Goal: Information Seeking & Learning: Learn about a topic

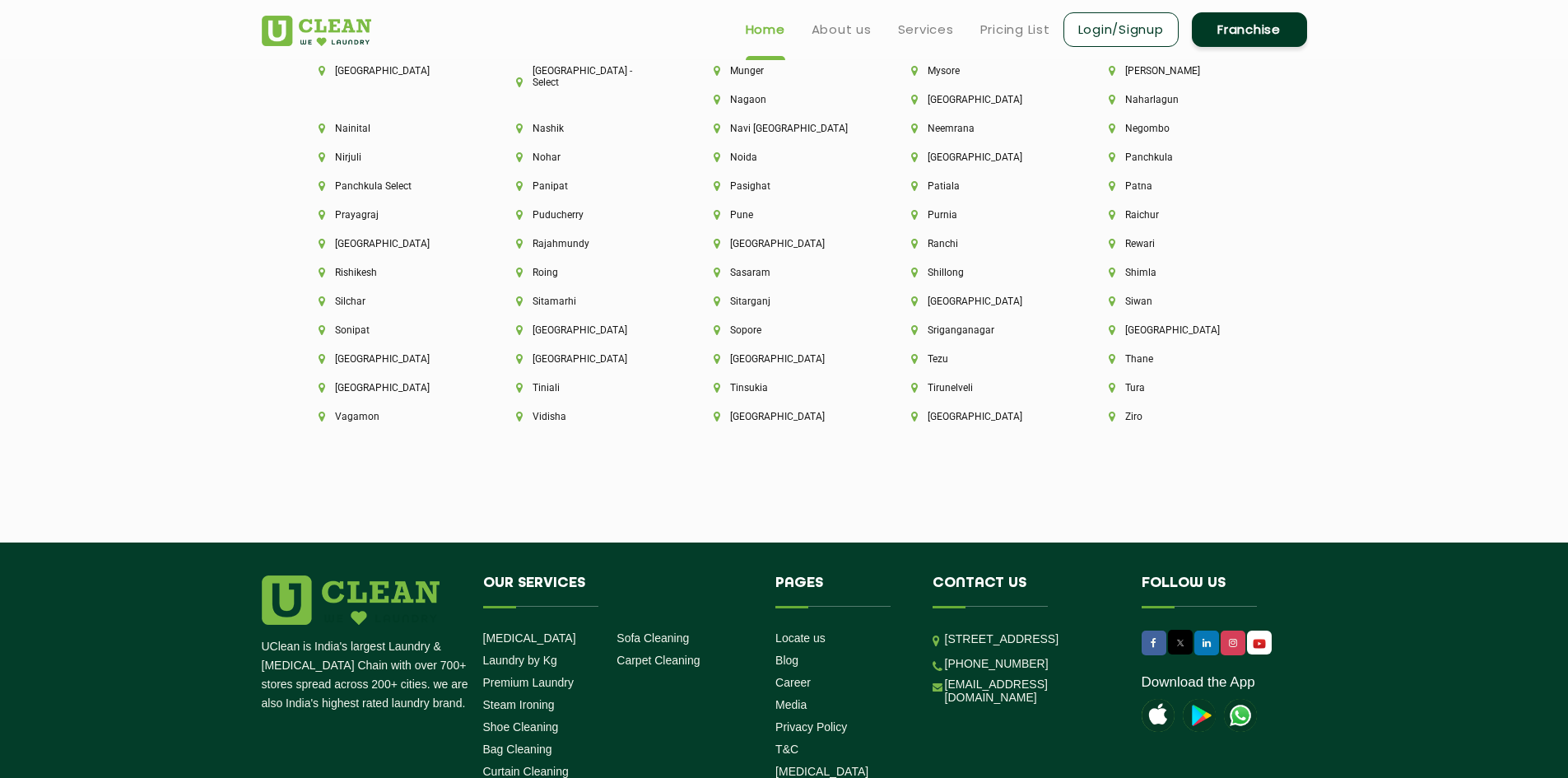
scroll to position [4521, 0]
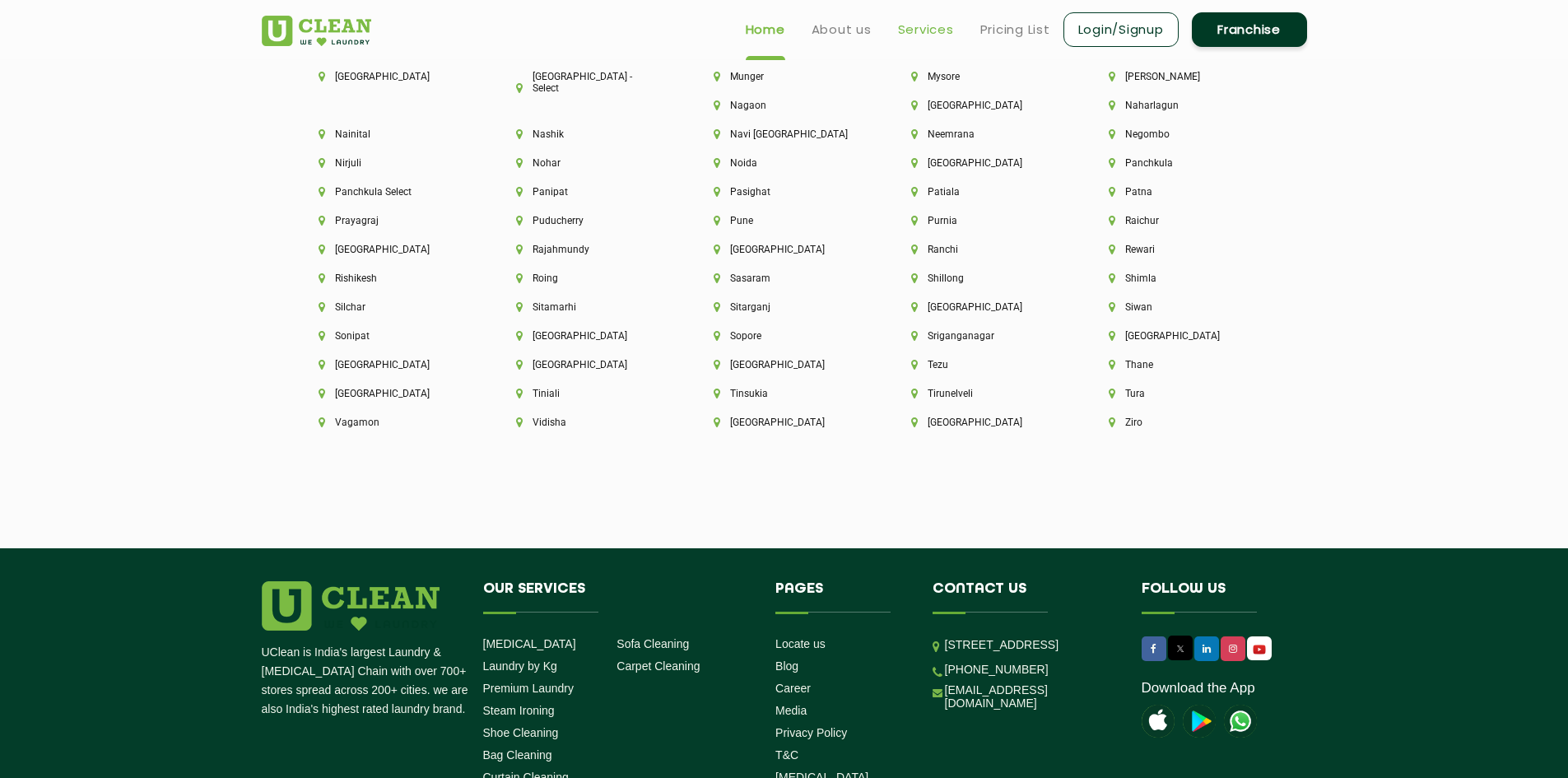
click at [904, 22] on link "Services" at bounding box center [927, 30] width 56 height 20
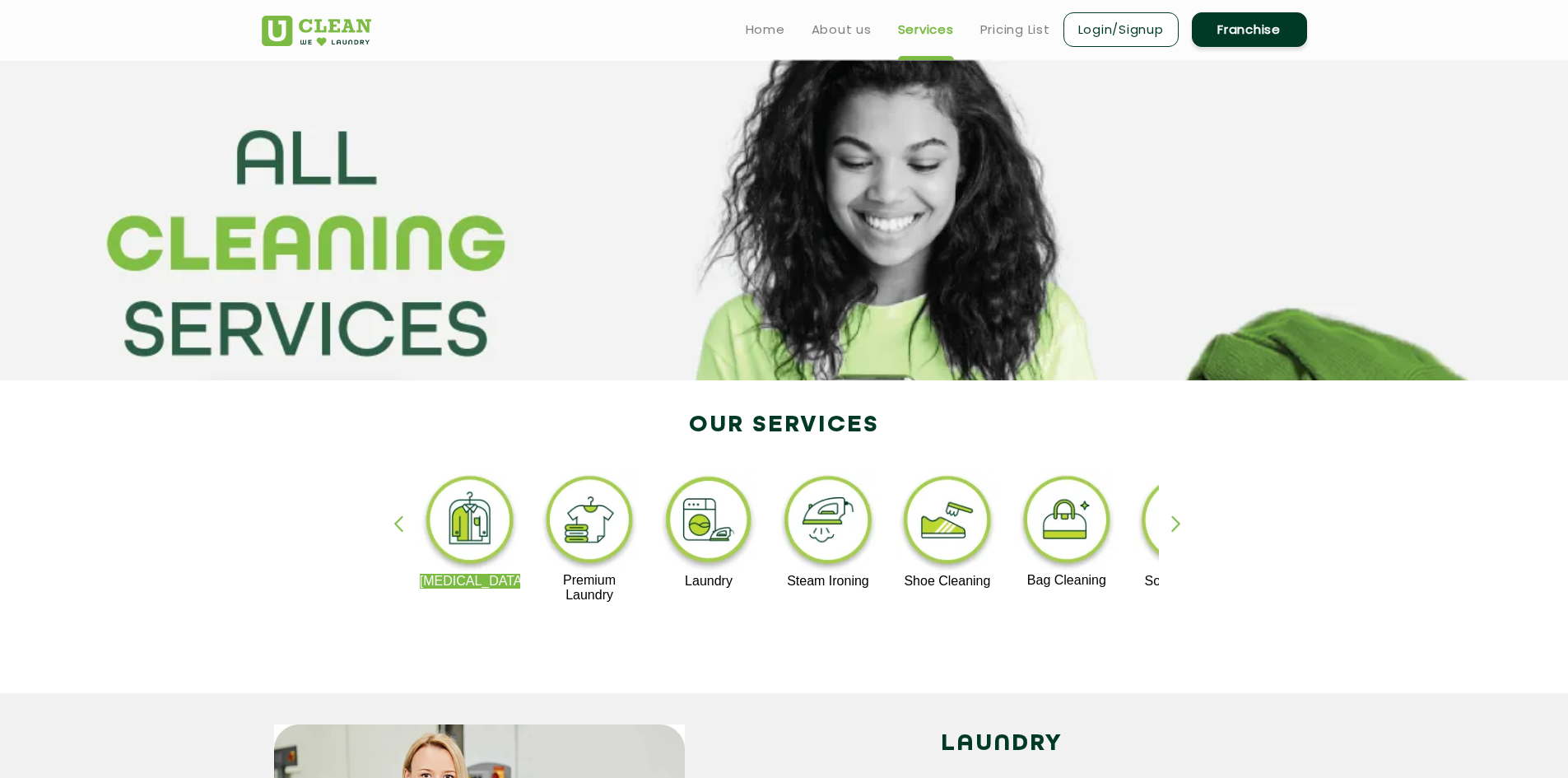
click at [1236, 25] on link "Franchise" at bounding box center [1250, 30] width 116 height 35
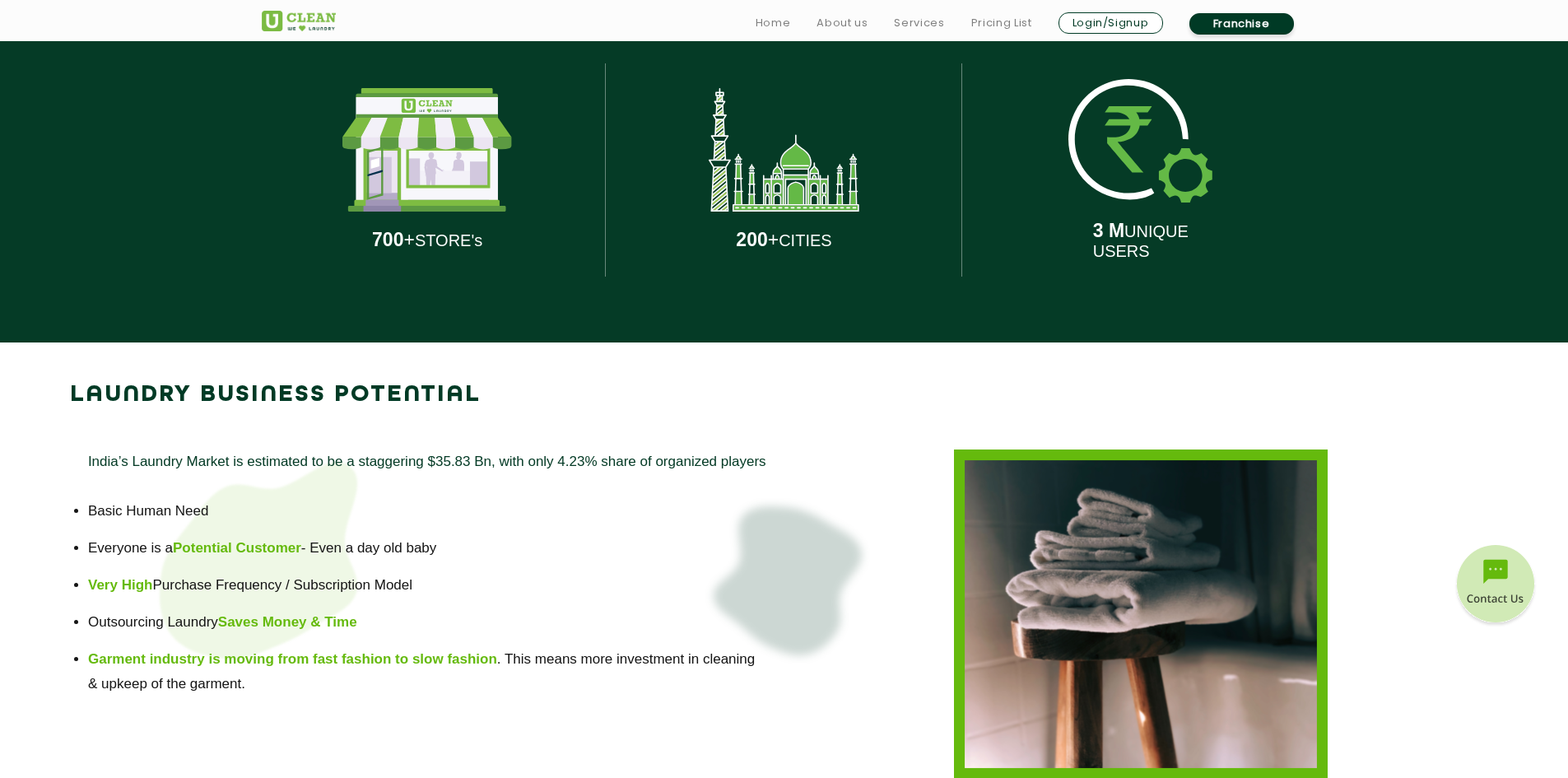
scroll to position [823, 0]
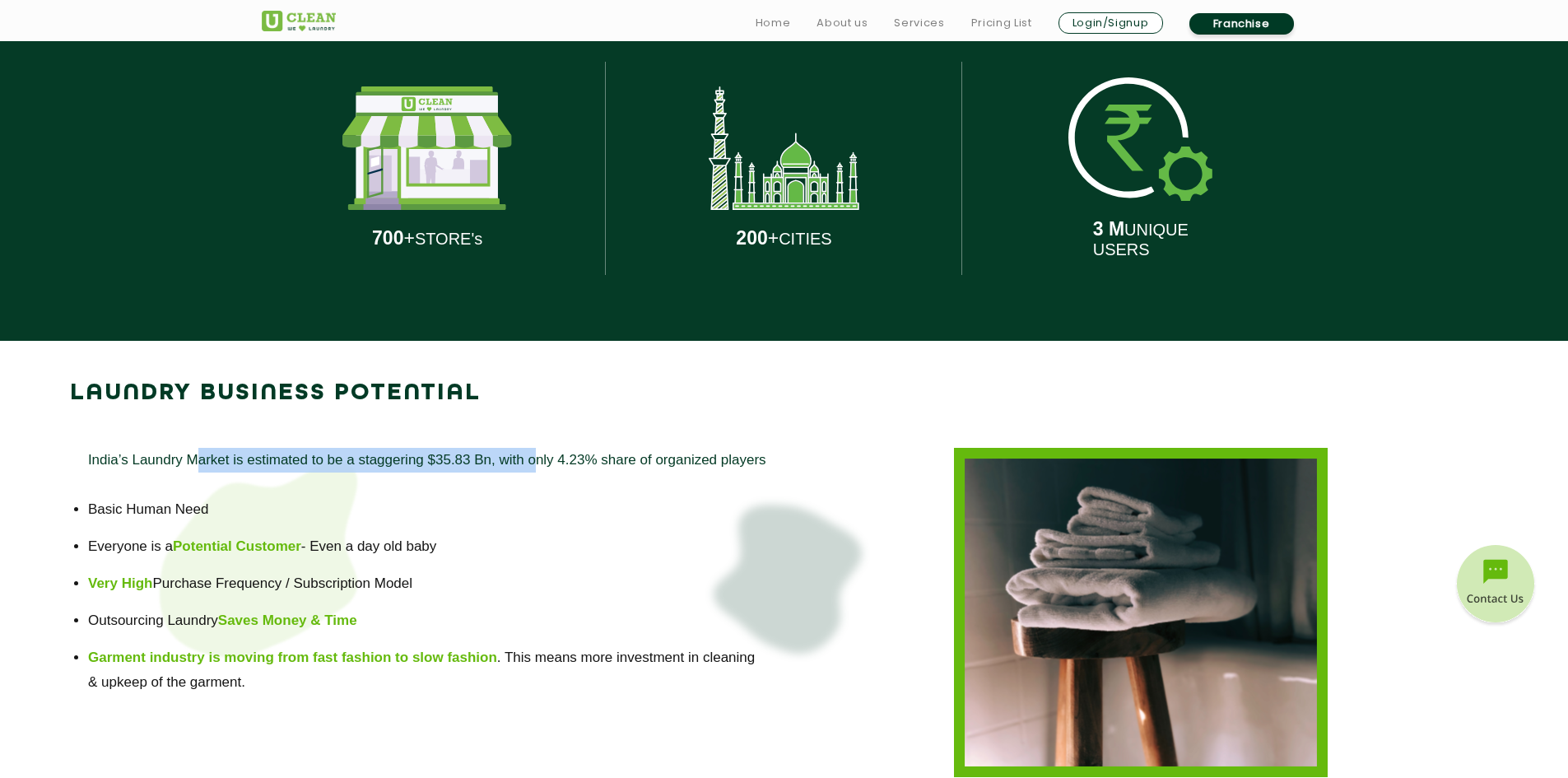
drag, startPoint x: 193, startPoint y: 472, endPoint x: 433, endPoint y: 500, distance: 241.6
click at [540, 471] on p "India’s Laundry Market is estimated to be a staggering $35.83 Bn, with only 4.2…" at bounding box center [427, 460] width 678 height 25
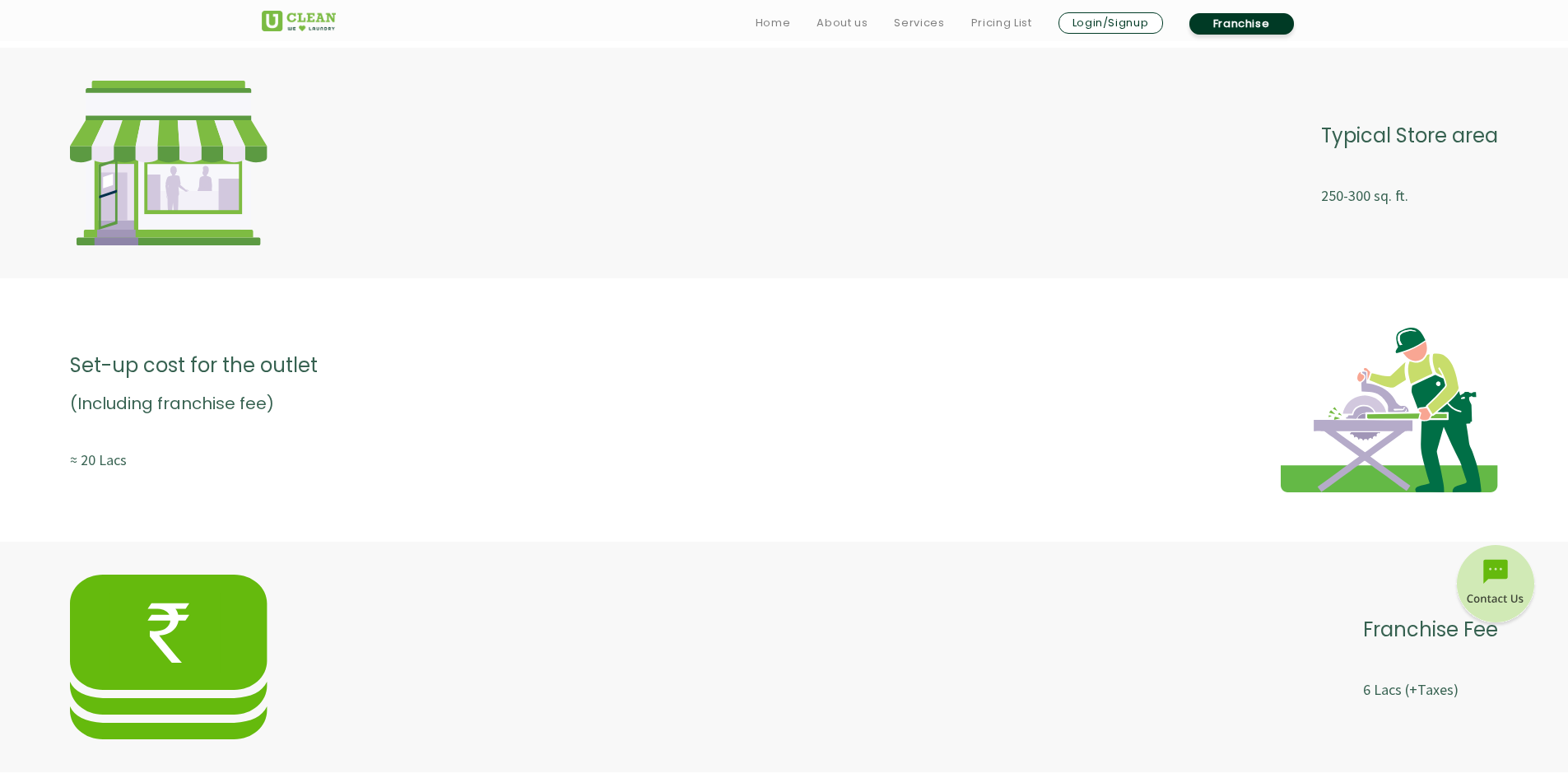
scroll to position [2883, 0]
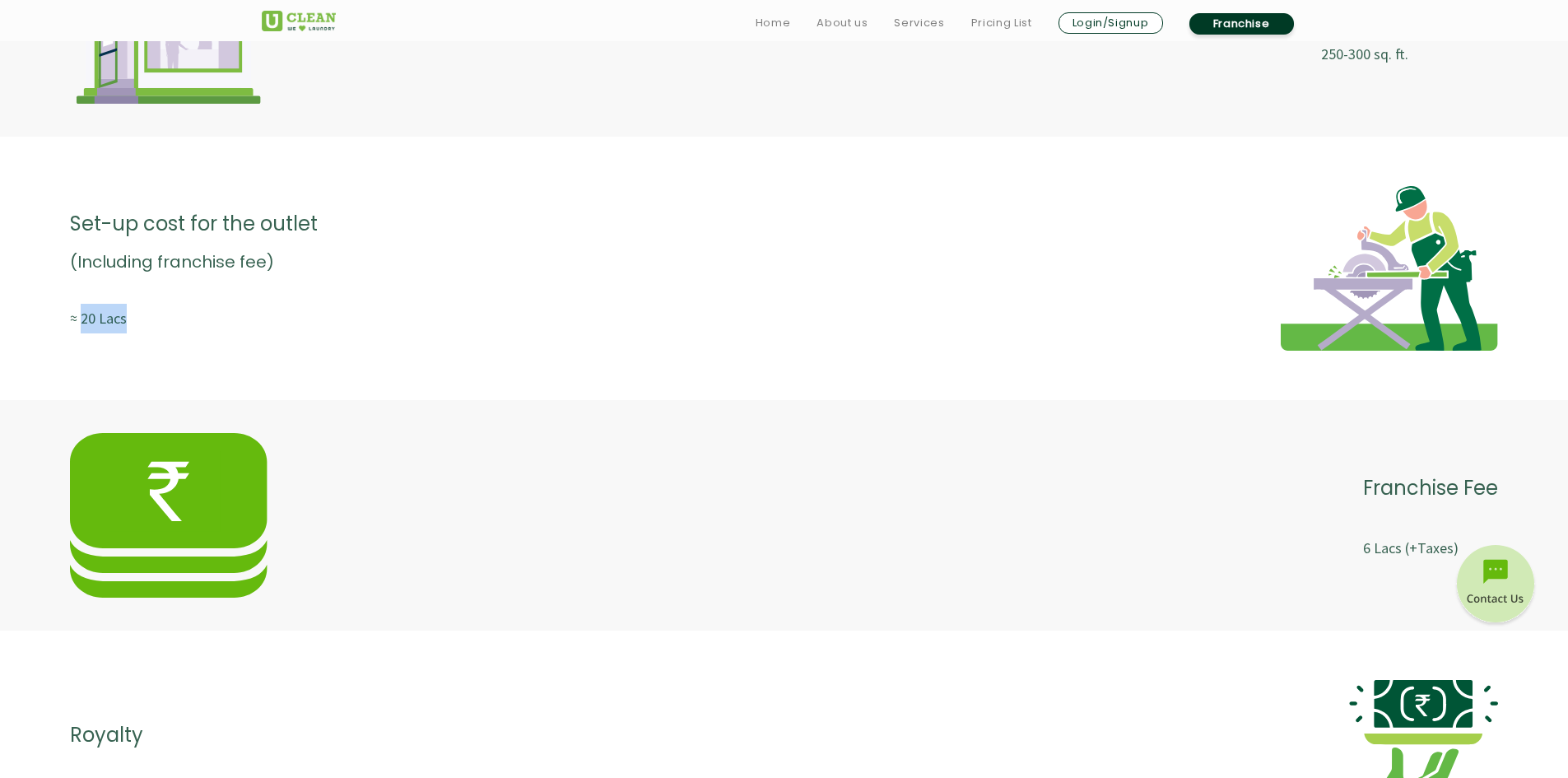
drag, startPoint x: 82, startPoint y: 317, endPoint x: 134, endPoint y: 317, distance: 52.0
click at [134, 317] on p "≈ 20 Lacs" at bounding box center [194, 318] width 247 height 30
click at [190, 331] on p "≈ 20 Lacs" at bounding box center [194, 318] width 247 height 30
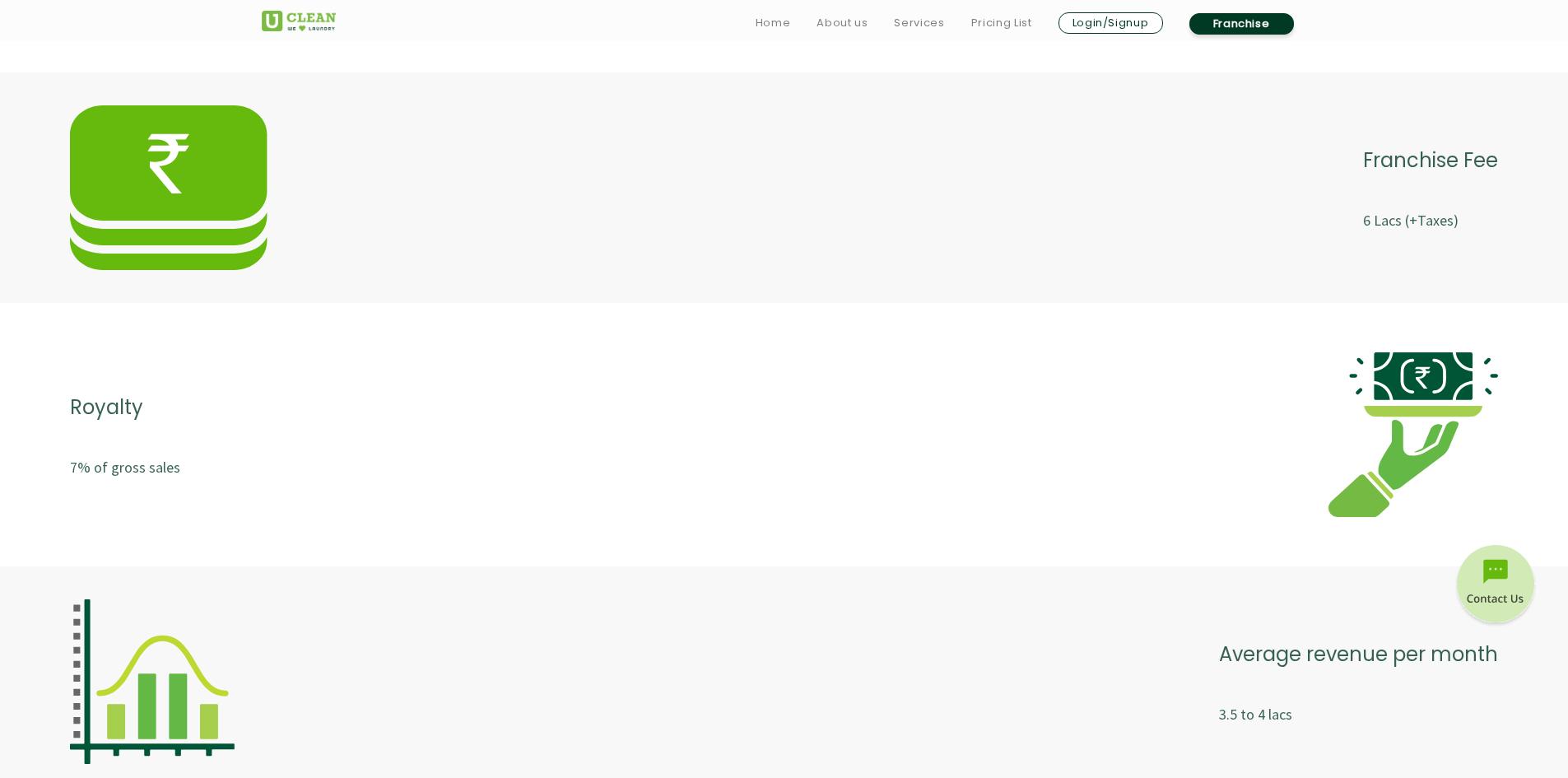
scroll to position [3212, 0]
click at [34, 484] on div "Royalty 7% of gross sales" at bounding box center [784, 432] width 1568 height 230
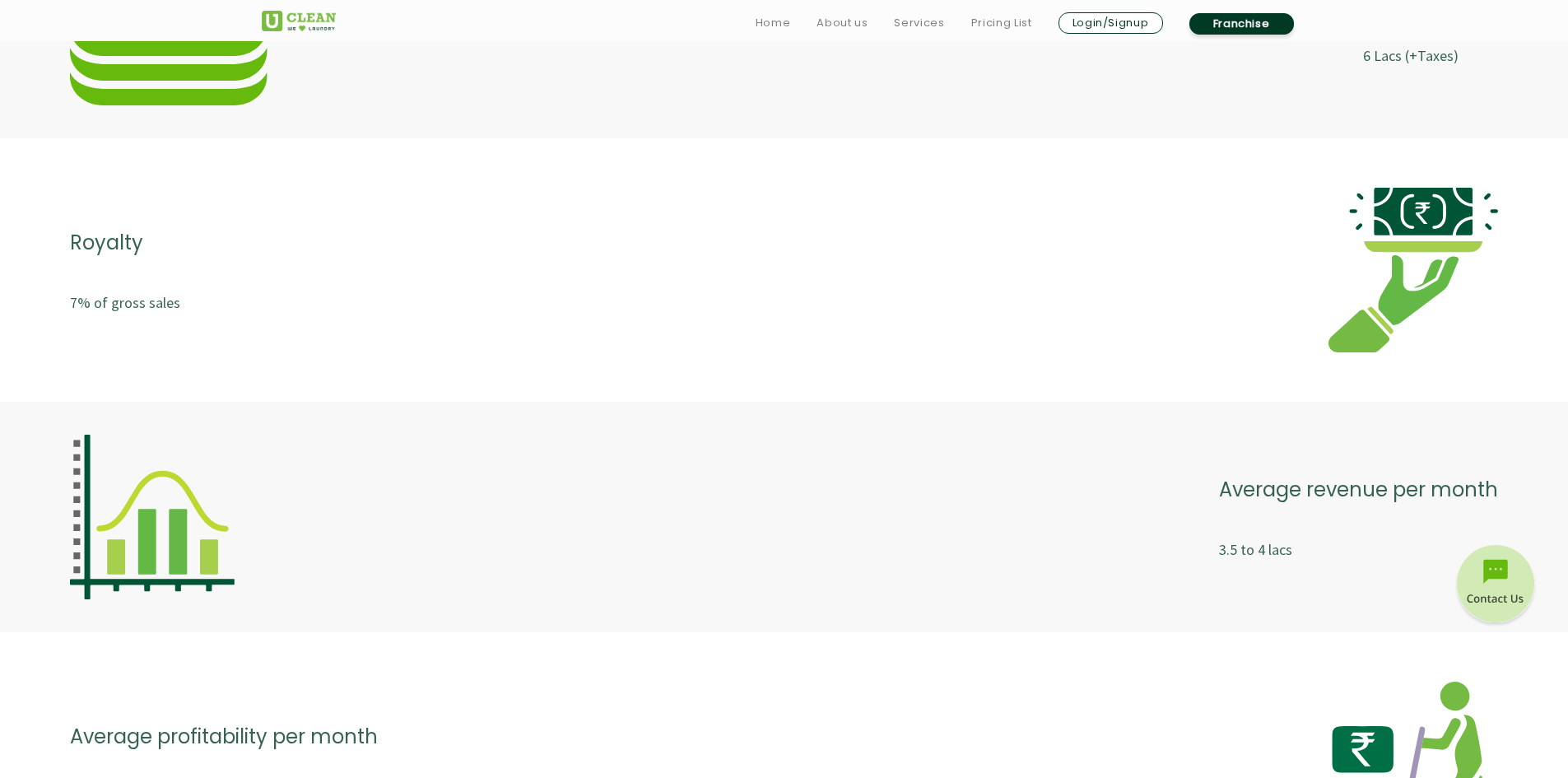
scroll to position [3377, 0]
drag, startPoint x: 1201, startPoint y: 551, endPoint x: 1283, endPoint y: 551, distance: 82.0
click at [1283, 551] on div "Average revenue per month 3.5 to 4 lacs" at bounding box center [784, 515] width 1428 height 165
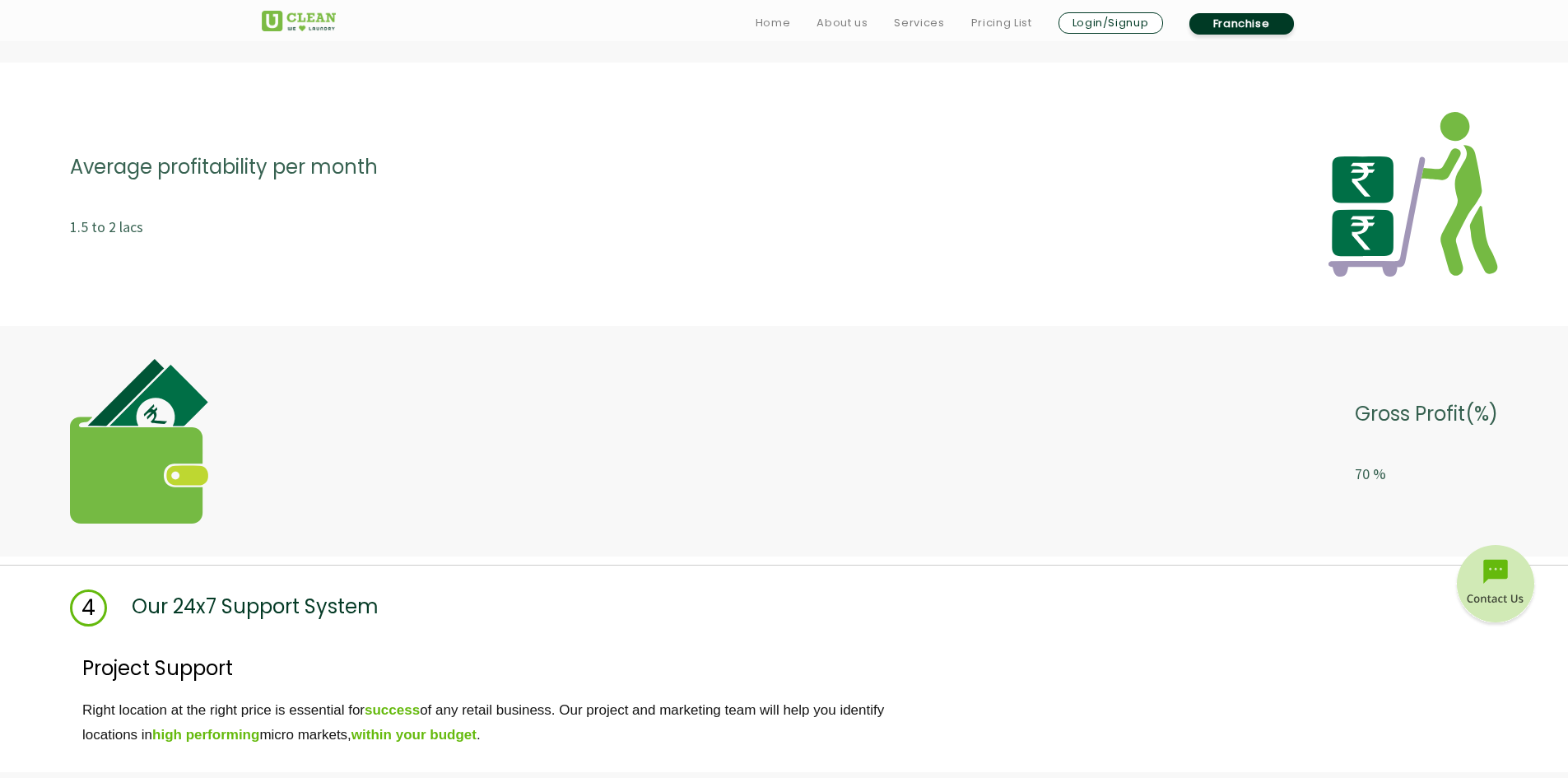
scroll to position [3954, 0]
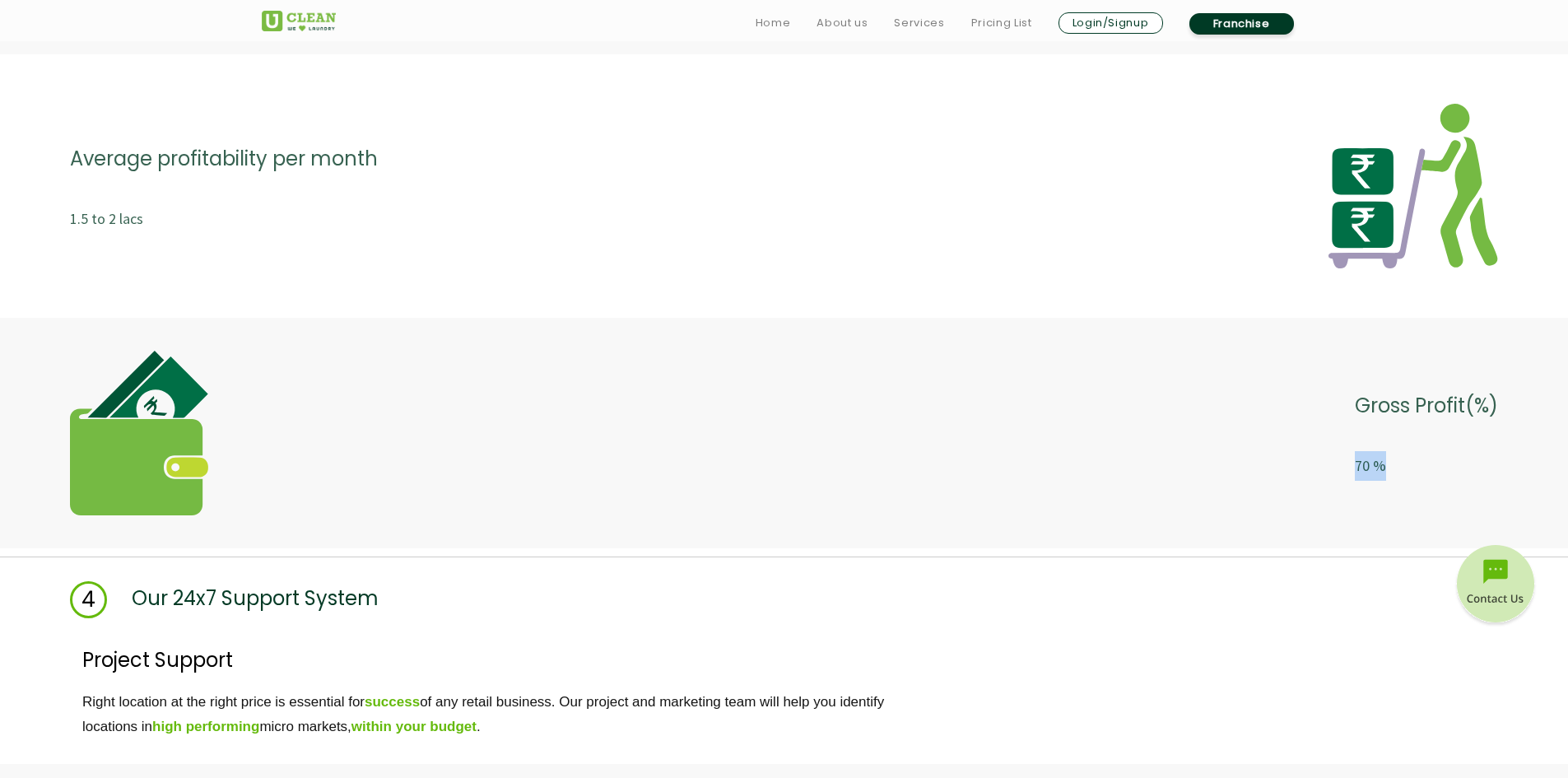
drag, startPoint x: 1426, startPoint y: 468, endPoint x: 844, endPoint y: 430, distance: 583.2
click at [1259, 462] on div "Gross Profit(%) 70 %" at bounding box center [784, 433] width 1428 height 165
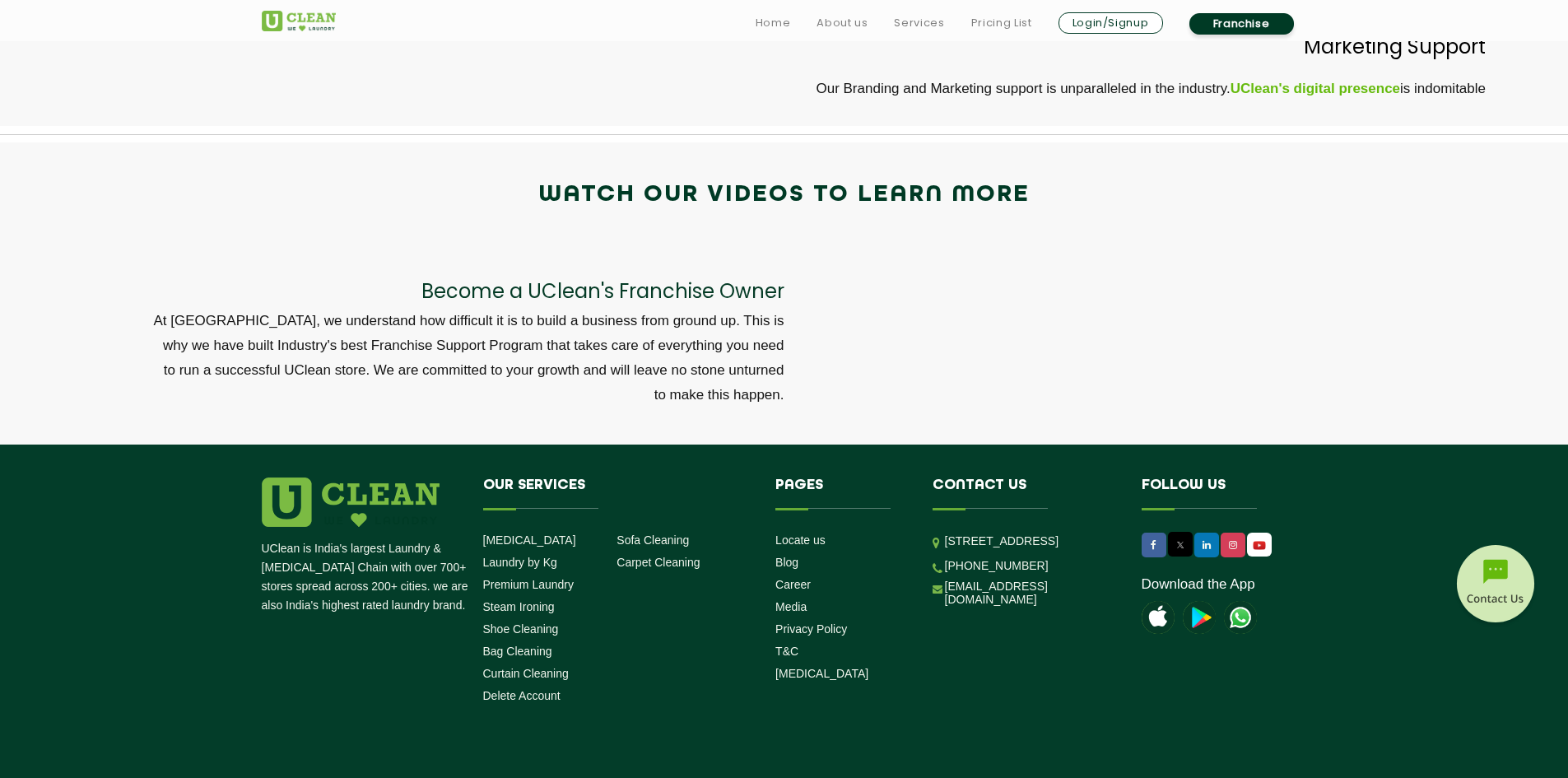
scroll to position [5332, 0]
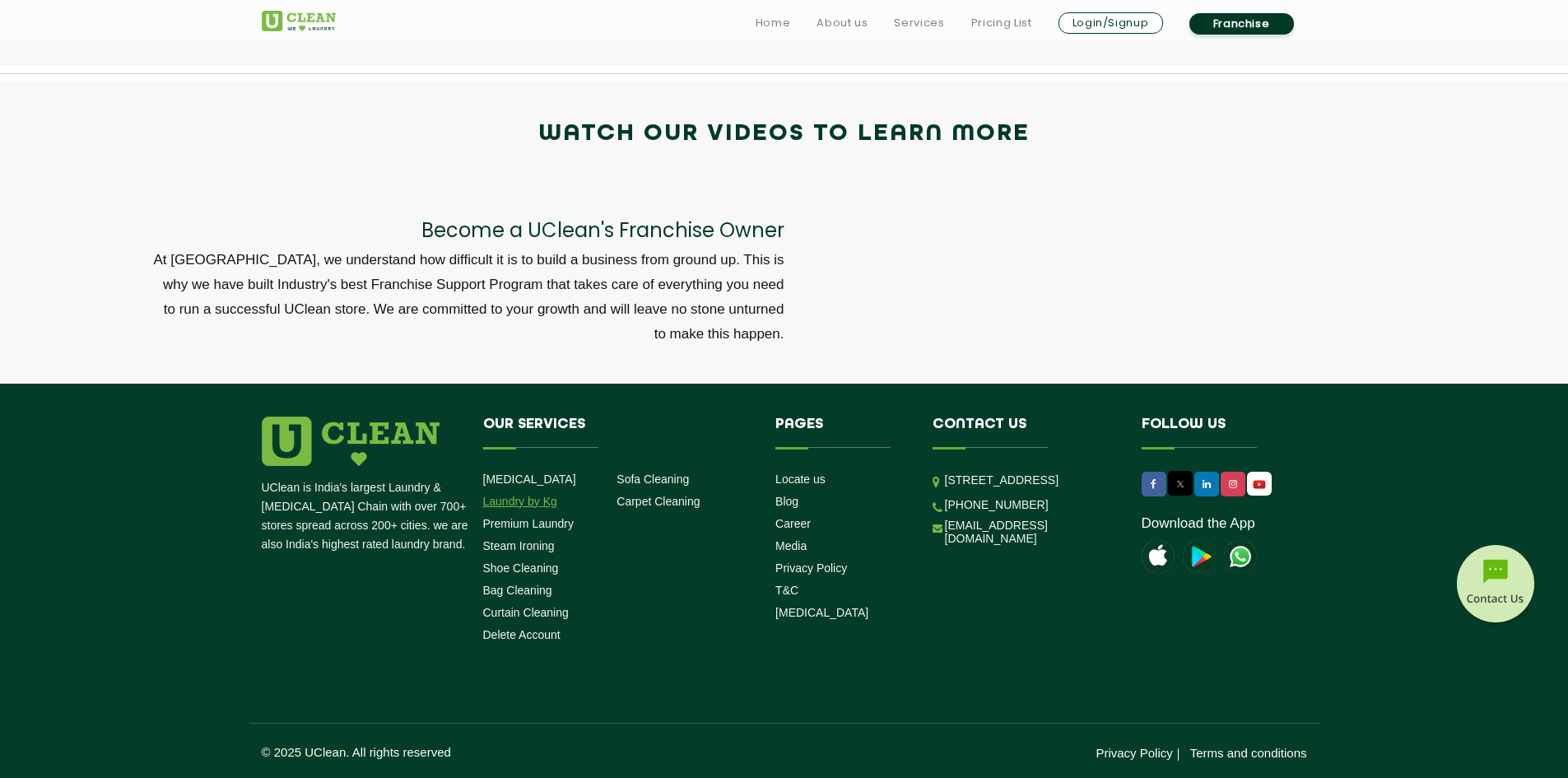
click at [544, 504] on link "Laundry by Kg" at bounding box center [519, 501] width 74 height 13
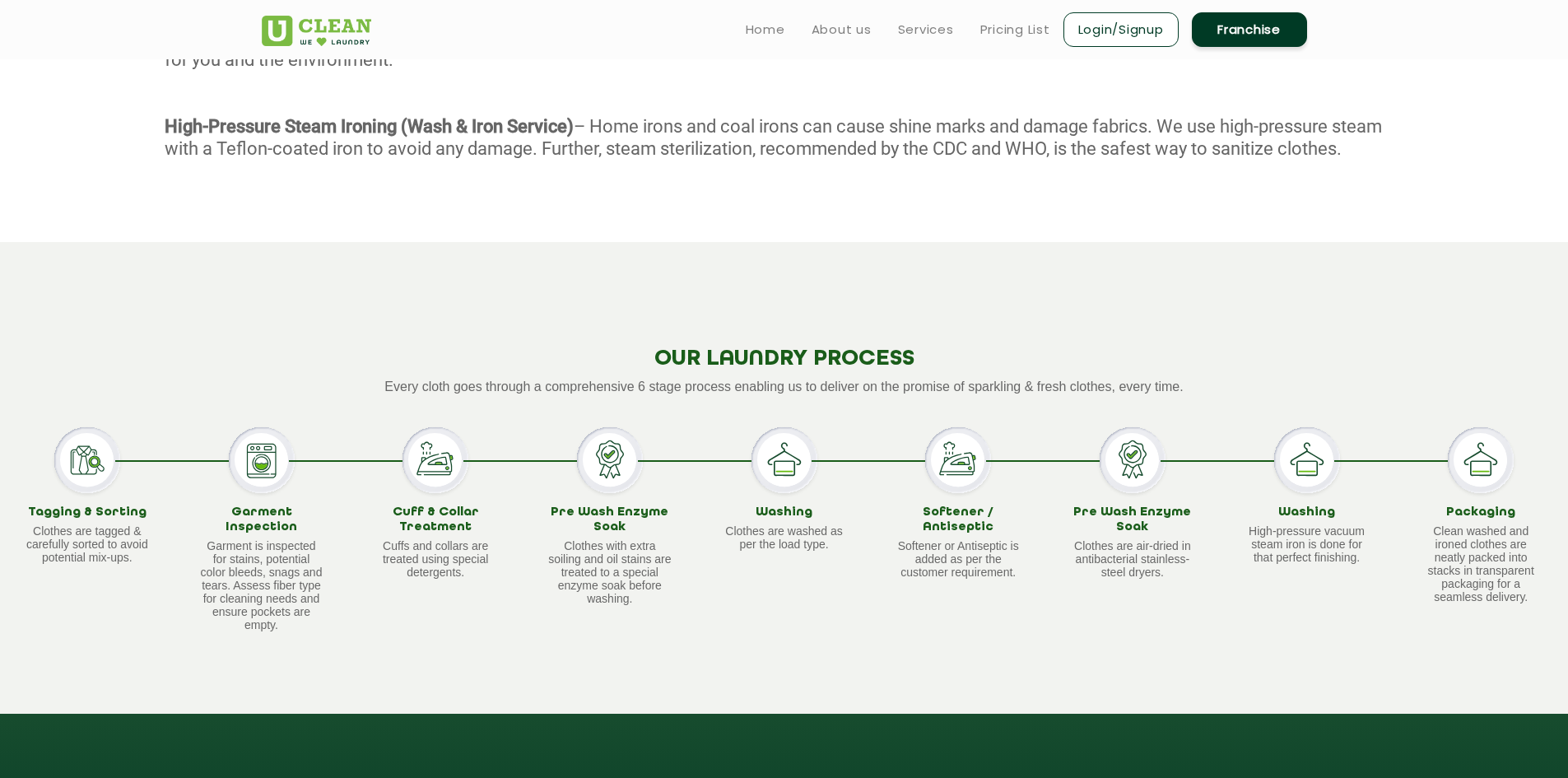
scroll to position [659, 0]
